Goal: Go to known website: Access a specific website the user already knows

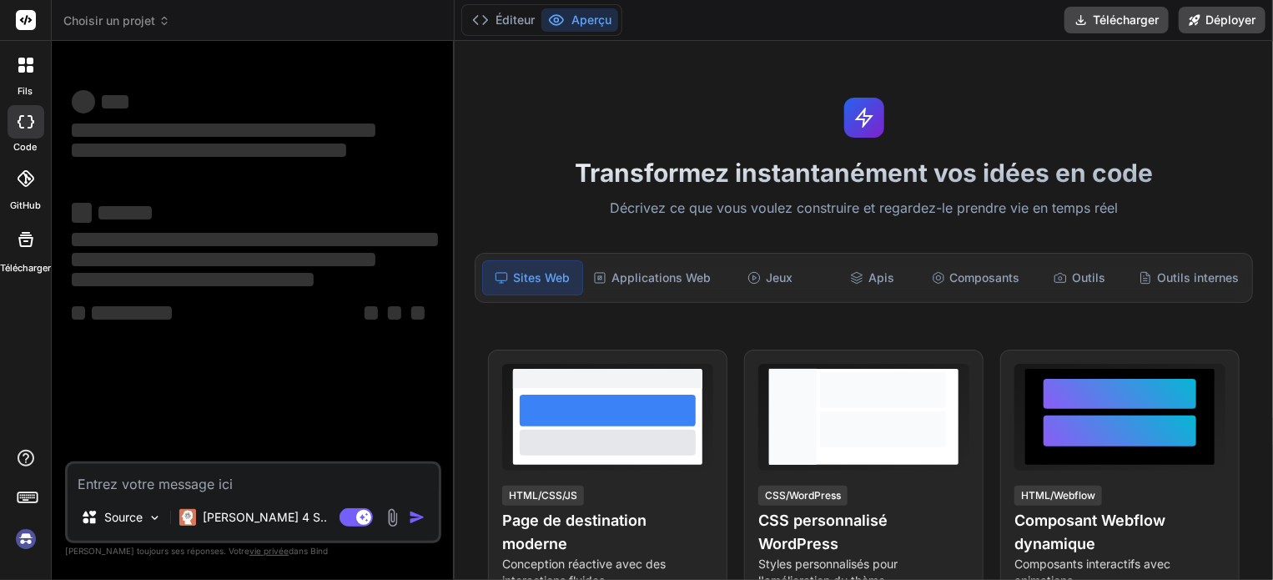
type textarea "x"
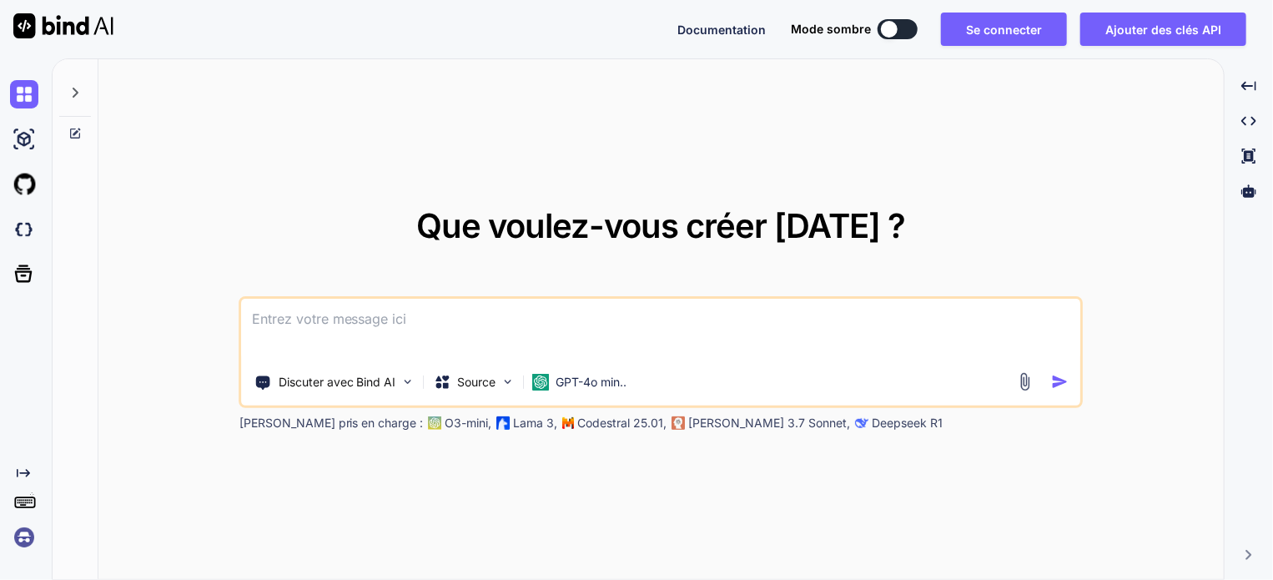
click at [816, 339] on textarea at bounding box center [661, 330] width 839 height 62
click at [797, 311] on textarea at bounding box center [661, 330] width 839 height 62
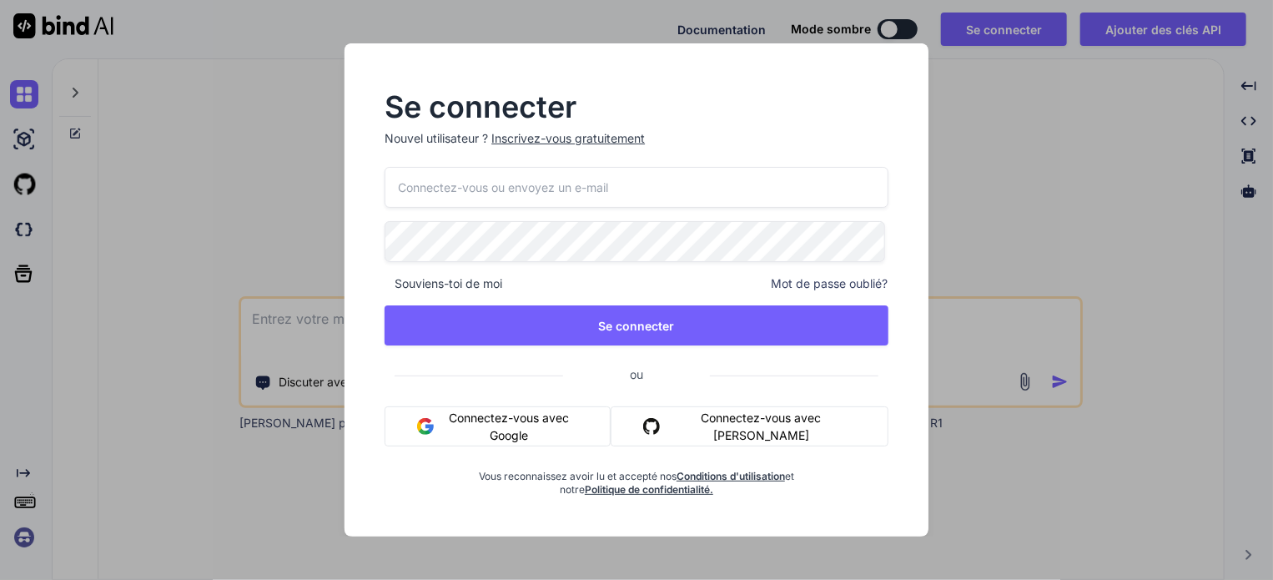
click at [1064, 148] on div "Se connecter Nouvel utilisateur ? Inscrivez-vous gratuitement Souviens-toi de m…" at bounding box center [636, 290] width 1273 height 580
